Goal: Find contact information: Find contact information

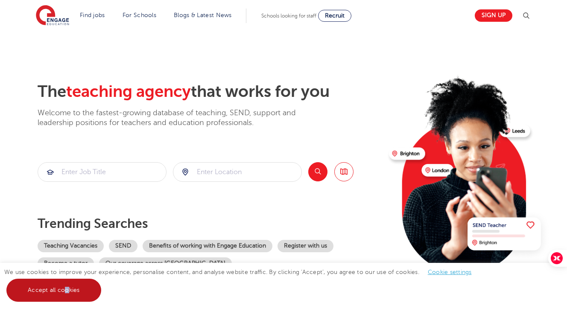
click at [66, 292] on link "Accept all cookies" at bounding box center [53, 290] width 95 height 23
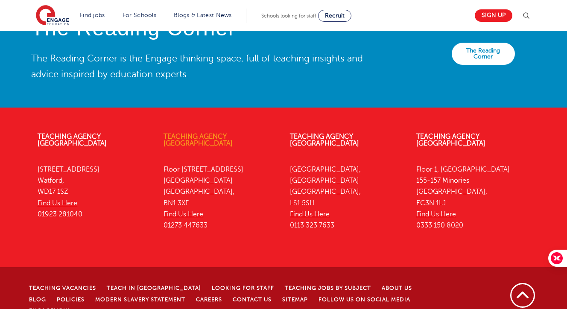
scroll to position [1940, 0]
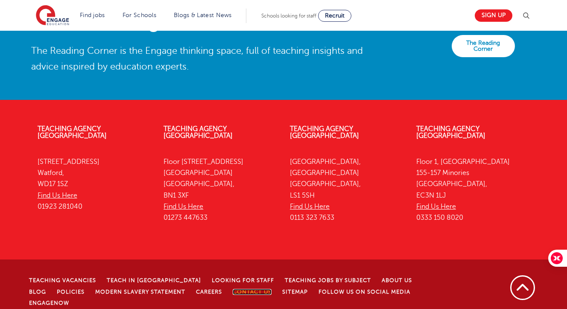
click at [233, 289] on link "Contact Us" at bounding box center [252, 292] width 39 height 6
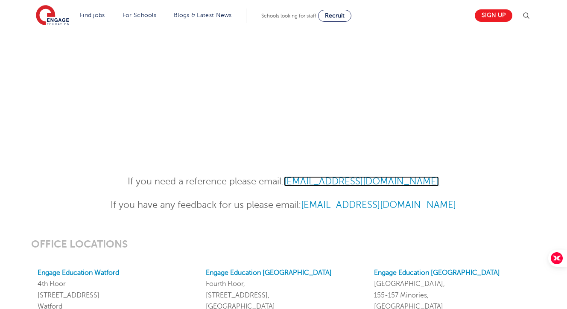
scroll to position [599, 0]
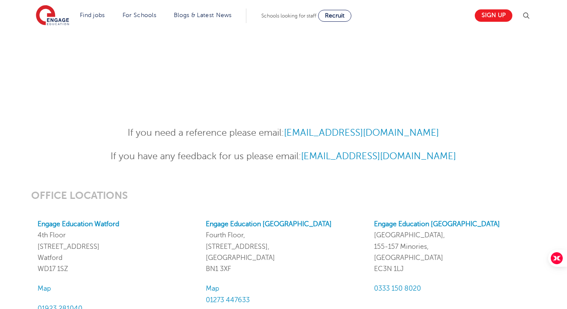
click at [347, 170] on div "If you need a reference please email: [EMAIL_ADDRESS][DOMAIN_NAME] If you have …" at bounding box center [284, 149] width 432 height 47
